Goal: Information Seeking & Learning: Learn about a topic

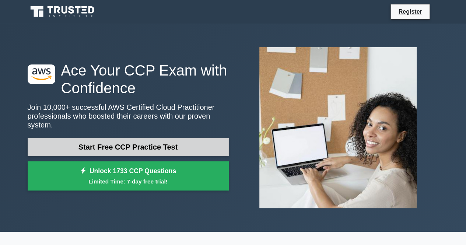
click at [161, 140] on link "Start Free CCP Practice Test" at bounding box center [128, 147] width 201 height 18
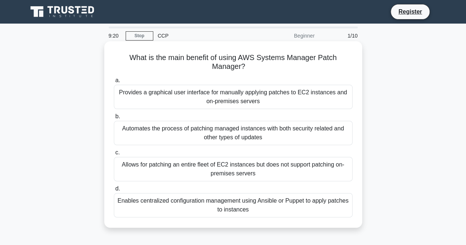
click at [229, 100] on div "Provides a graphical user interface for manually applying patches to EC2 instan…" at bounding box center [233, 97] width 239 height 24
click at [114, 83] on input "a. Provides a graphical user interface for manually applying patches to EC2 ins…" at bounding box center [114, 80] width 0 height 5
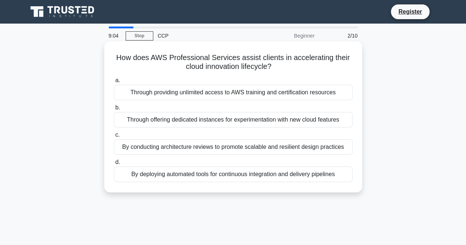
click at [247, 176] on div "By deploying automated tools for continuous integration and delivery pipelines" at bounding box center [233, 173] width 239 height 15
click at [114, 165] on input "d. By deploying automated tools for continuous integration and delivery pipelin…" at bounding box center [114, 162] width 0 height 5
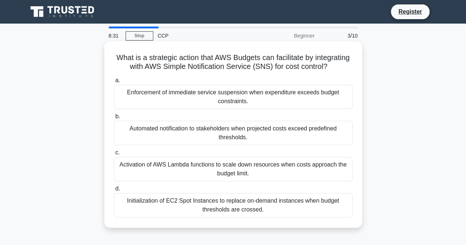
click at [226, 143] on div "Automated notification to stakeholders when projected costs exceed predefined t…" at bounding box center [233, 133] width 239 height 24
click at [114, 119] on input "b. Automated notification to stakeholders when projected costs exceed predefine…" at bounding box center [114, 116] width 0 height 5
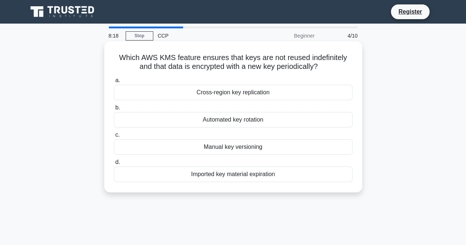
click at [236, 95] on div "Cross-region key replication" at bounding box center [233, 92] width 239 height 15
click at [114, 83] on input "a. Cross-region key replication" at bounding box center [114, 80] width 0 height 5
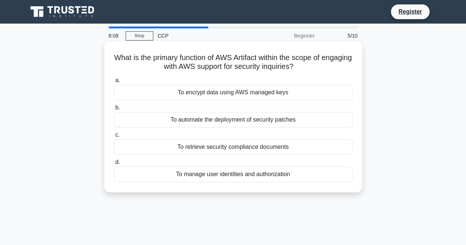
click at [232, 95] on div "To encrypt data using AWS managed keys" at bounding box center [233, 92] width 239 height 15
click at [114, 83] on input "a. To encrypt data using AWS managed keys" at bounding box center [114, 80] width 0 height 5
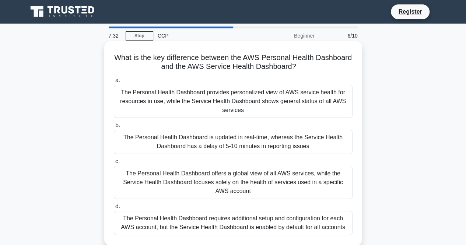
click at [229, 101] on div "The Personal Health Dashboard provides personalized view of AWS service health …" at bounding box center [233, 101] width 239 height 33
click at [114, 83] on input "a. The Personal Health Dashboard provides personalized view of AWS service heal…" at bounding box center [114, 80] width 0 height 5
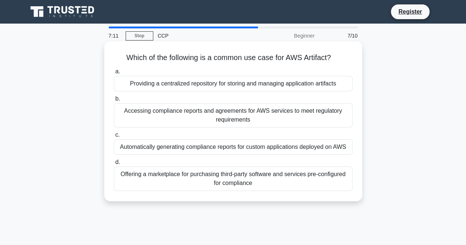
click at [202, 87] on div "Providing a centralized repository for storing and managing application artifac…" at bounding box center [233, 83] width 239 height 15
click at [114, 74] on input "a. Providing a centralized repository for storing and managing application arti…" at bounding box center [114, 71] width 0 height 5
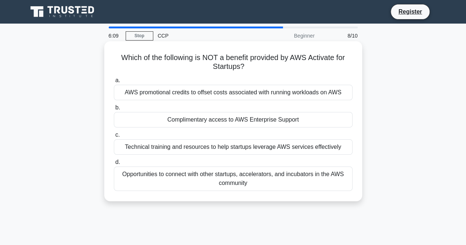
click at [235, 124] on div "Complimentary access to AWS Enterprise Support" at bounding box center [233, 119] width 239 height 15
click at [114, 110] on input "b. Complimentary access to AWS Enterprise Support" at bounding box center [114, 107] width 0 height 5
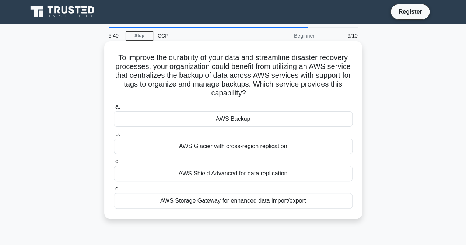
click at [233, 146] on div "AWS Glacier with cross-region replication" at bounding box center [233, 145] width 239 height 15
click at [114, 137] on input "b. AWS Glacier with cross-region replication" at bounding box center [114, 134] width 0 height 5
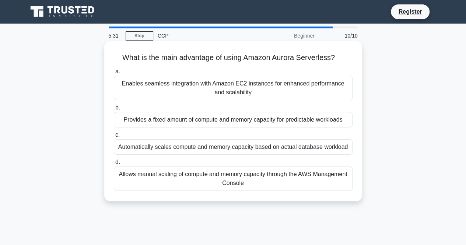
click at [204, 88] on div "Enables seamless integration with Amazon EC2 instances for enhanced performance…" at bounding box center [233, 88] width 239 height 24
click at [114, 74] on input "a. Enables seamless integration with Amazon EC2 instances for enhanced performa…" at bounding box center [114, 71] width 0 height 5
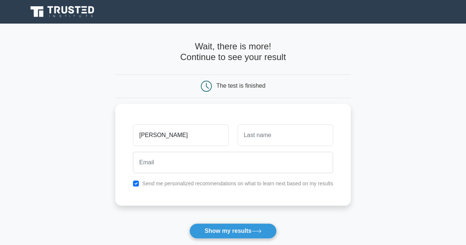
type input "yeshwanth"
type input "r"
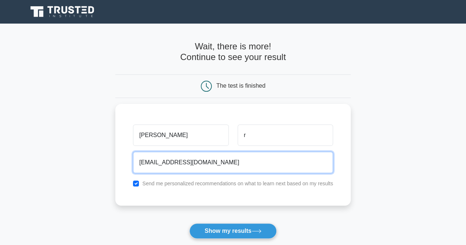
type input "yeshwanthram264@gmail.com"
click at [189, 223] on button "Show my results" at bounding box center [232, 230] width 87 height 15
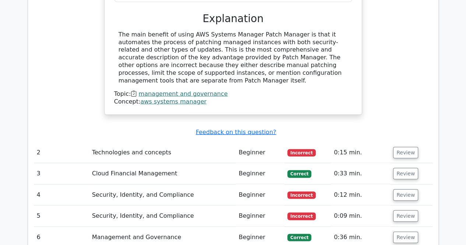
scroll to position [808, 0]
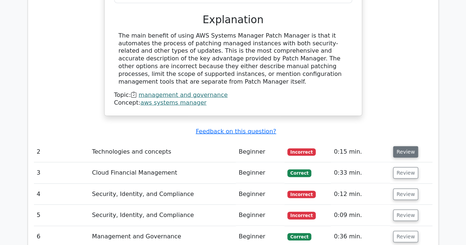
click at [393, 146] on button "Review" at bounding box center [405, 151] width 25 height 11
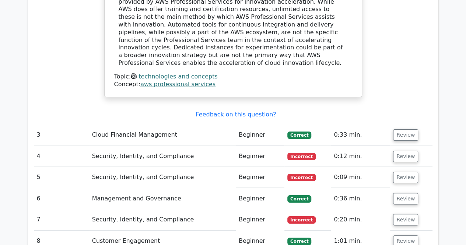
scroll to position [1229, 0]
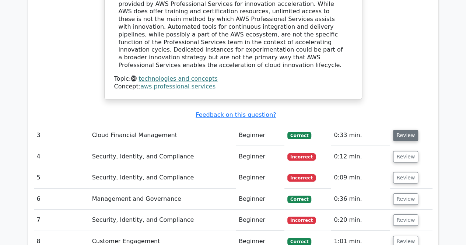
click at [402, 130] on button "Review" at bounding box center [405, 135] width 25 height 11
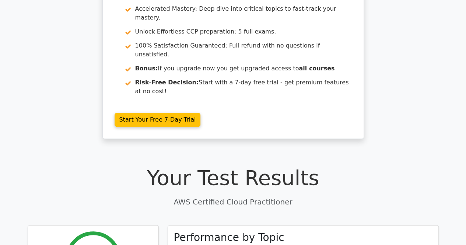
scroll to position [0, 0]
